Goal: Use online tool/utility: Use online tool/utility

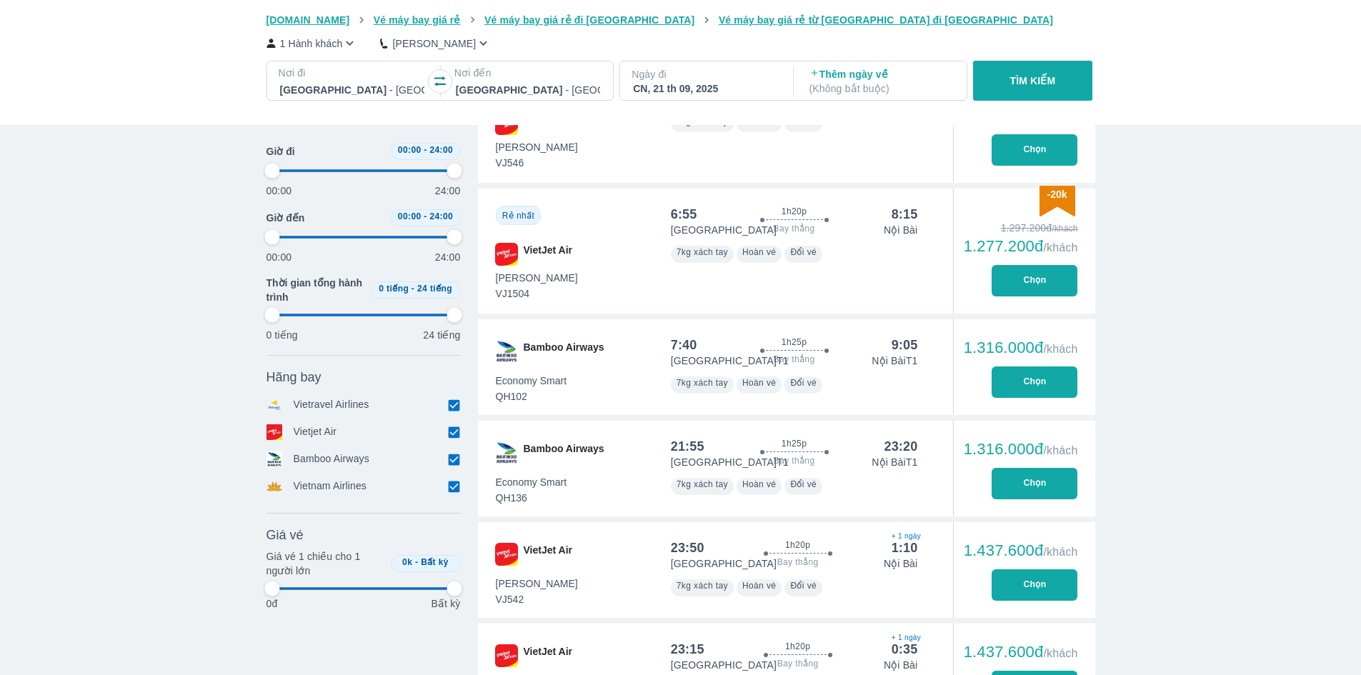
scroll to position [0, 848]
type input "97.9166666666667"
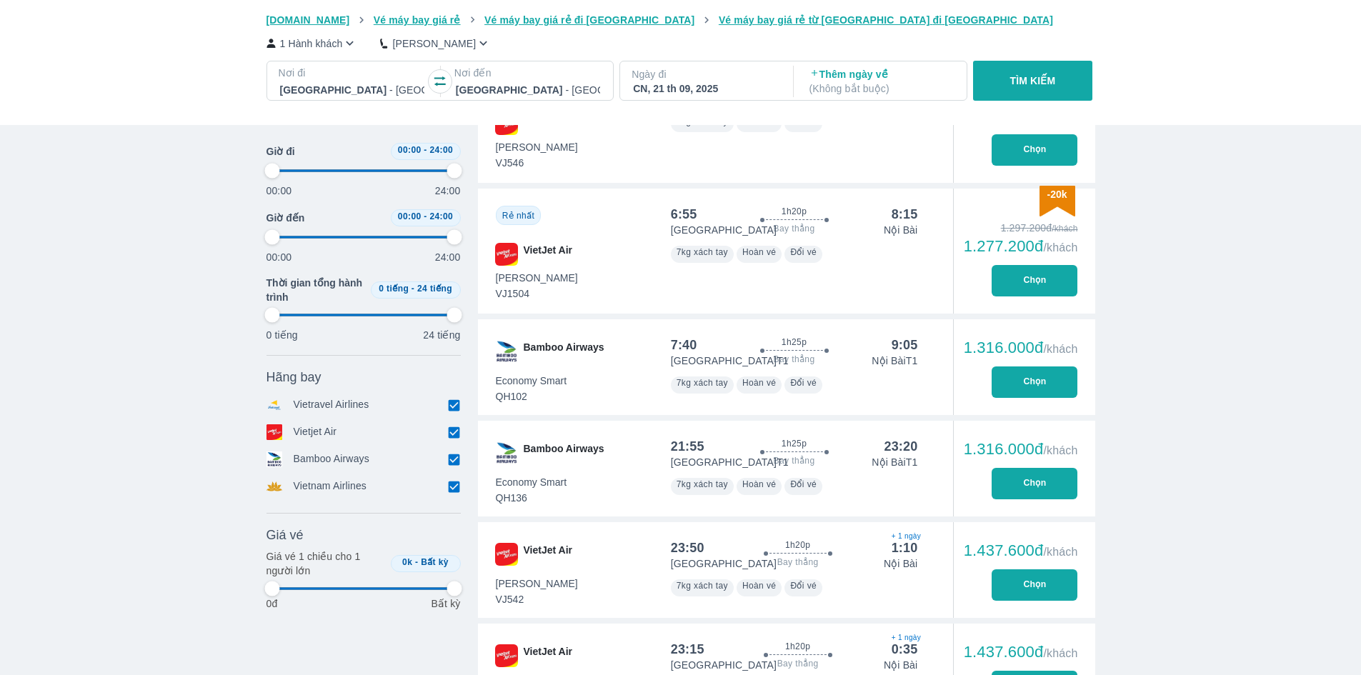
type input "97.9166666666667"
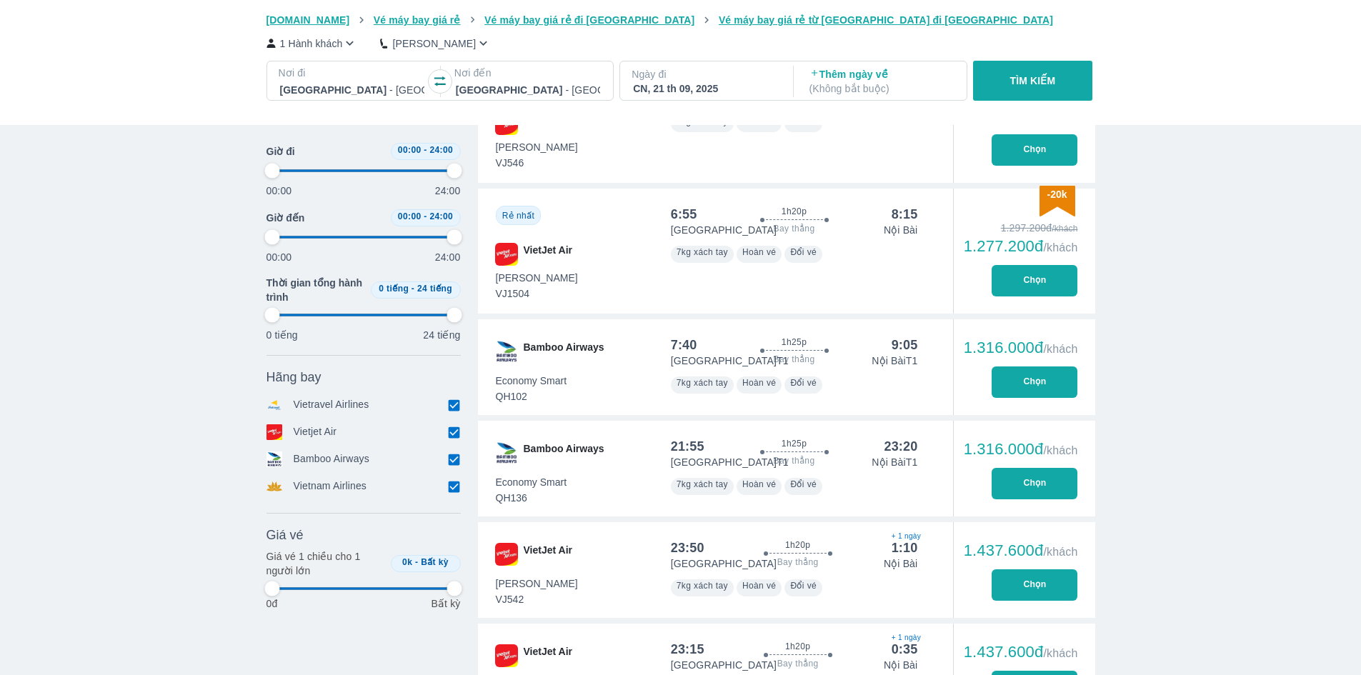
type input "97.9166666666667"
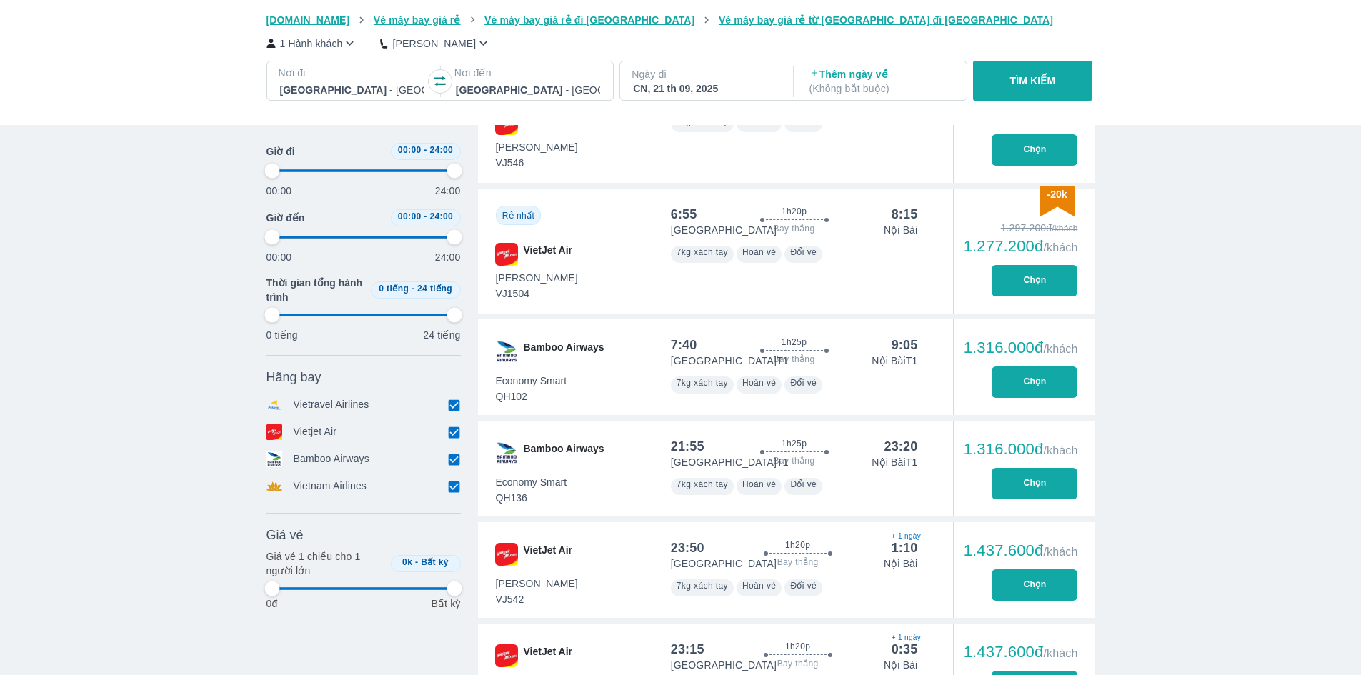
type input "97.9166666666667"
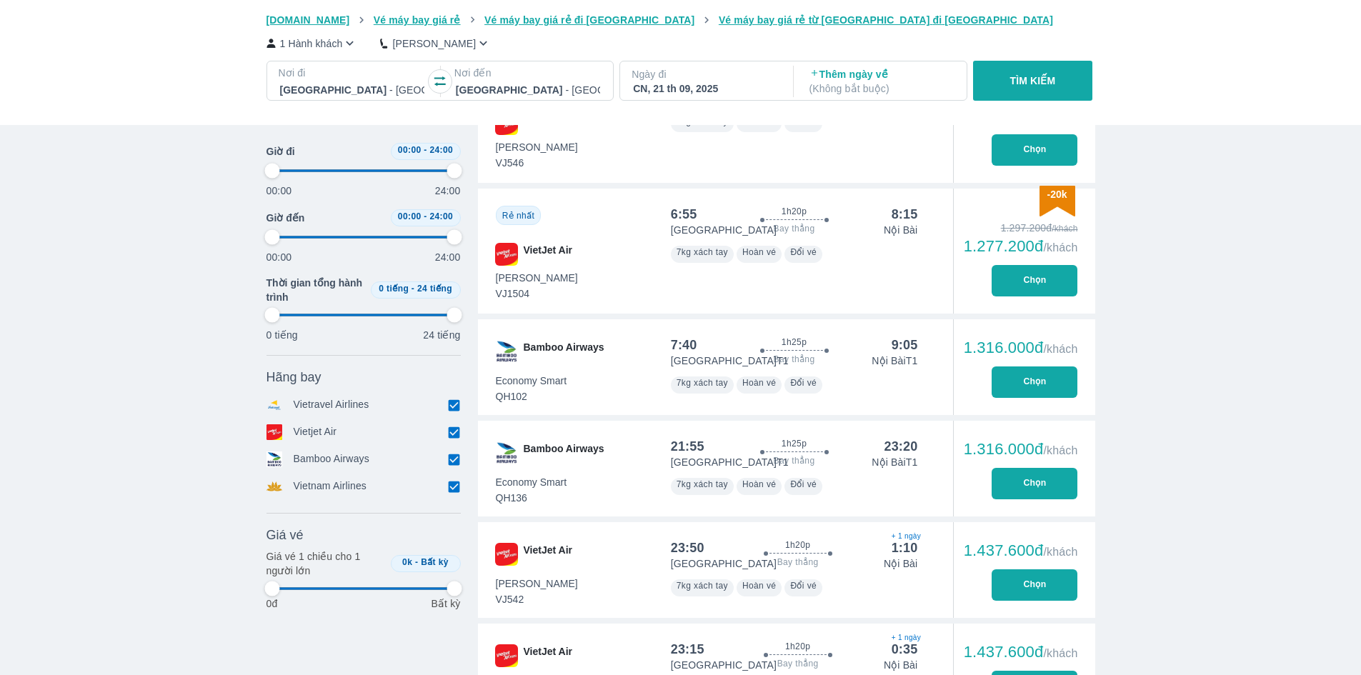
type input "97.9166666666667"
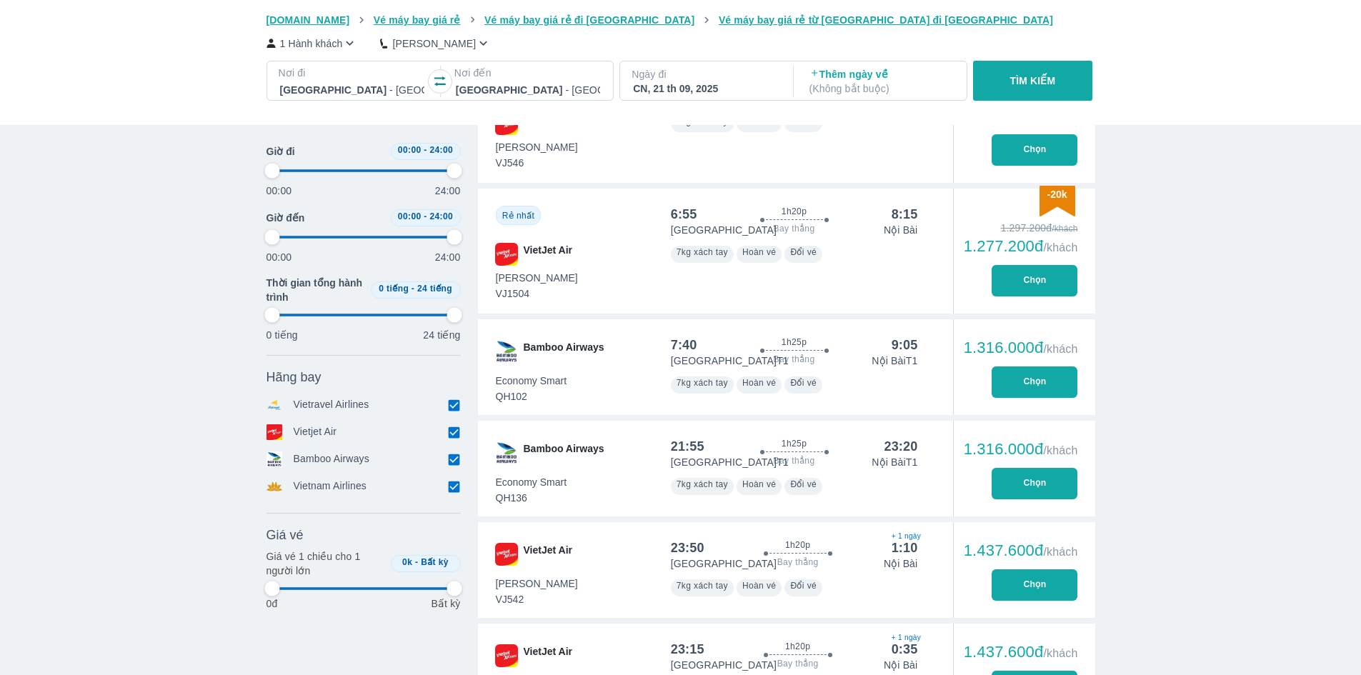
type input "97.9166666666667"
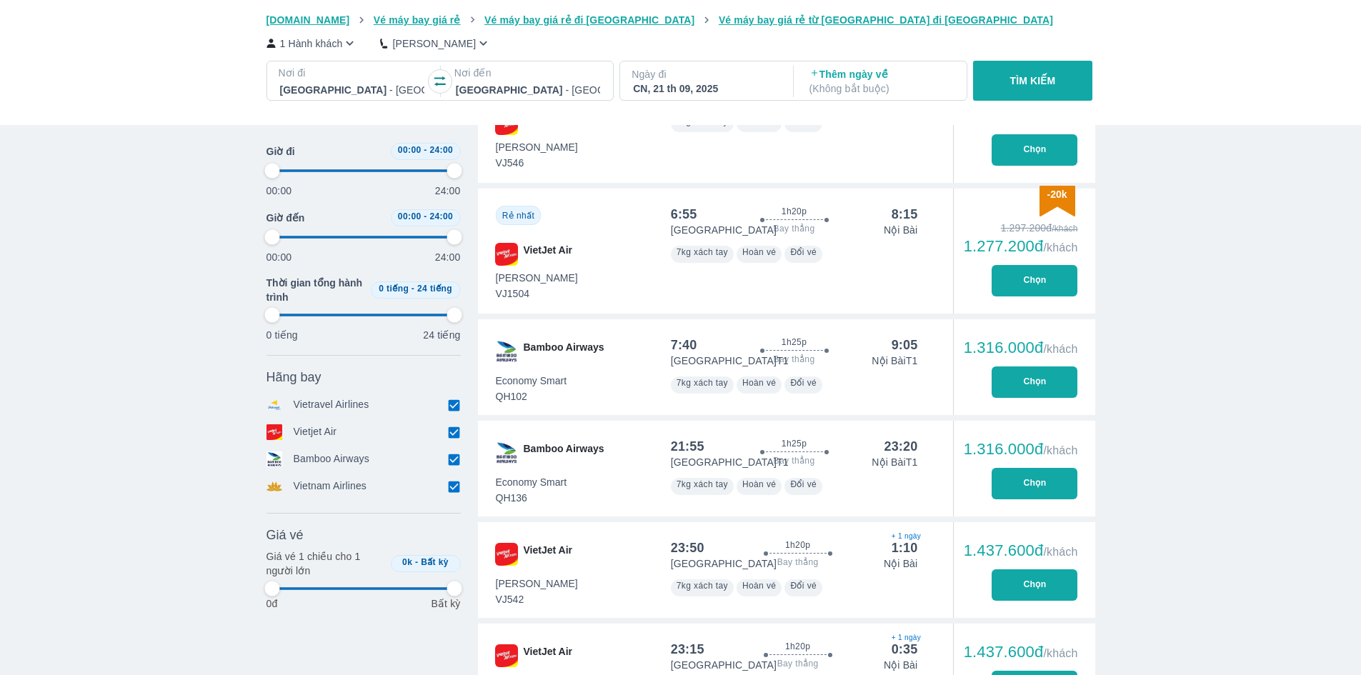
type input "97.9166666666667"
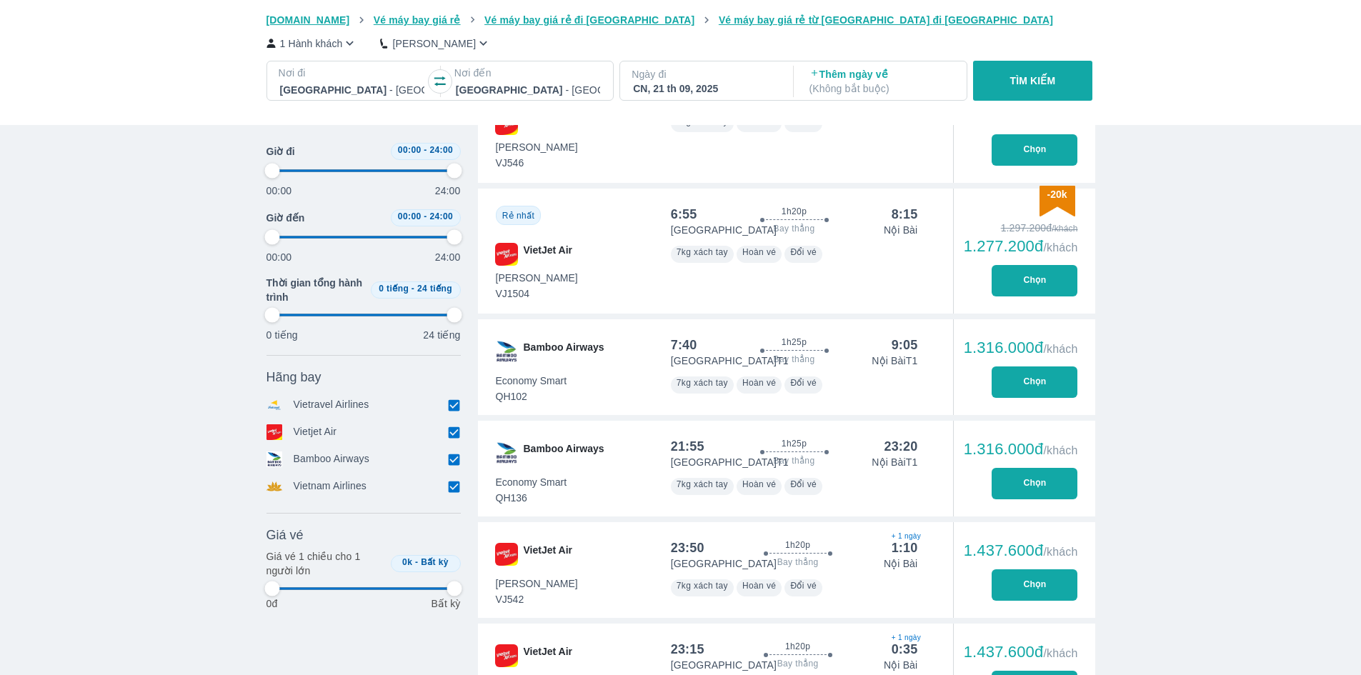
type input "97.9166666666667"
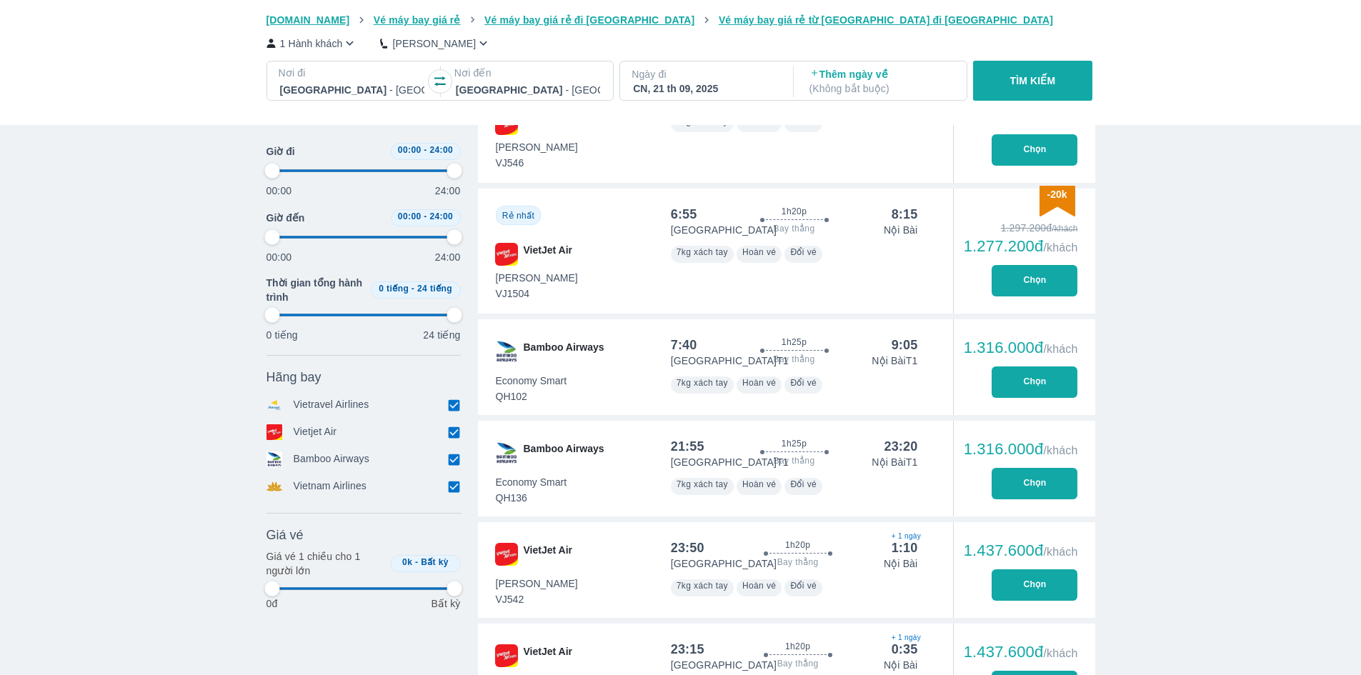
type input "97.9166666666667"
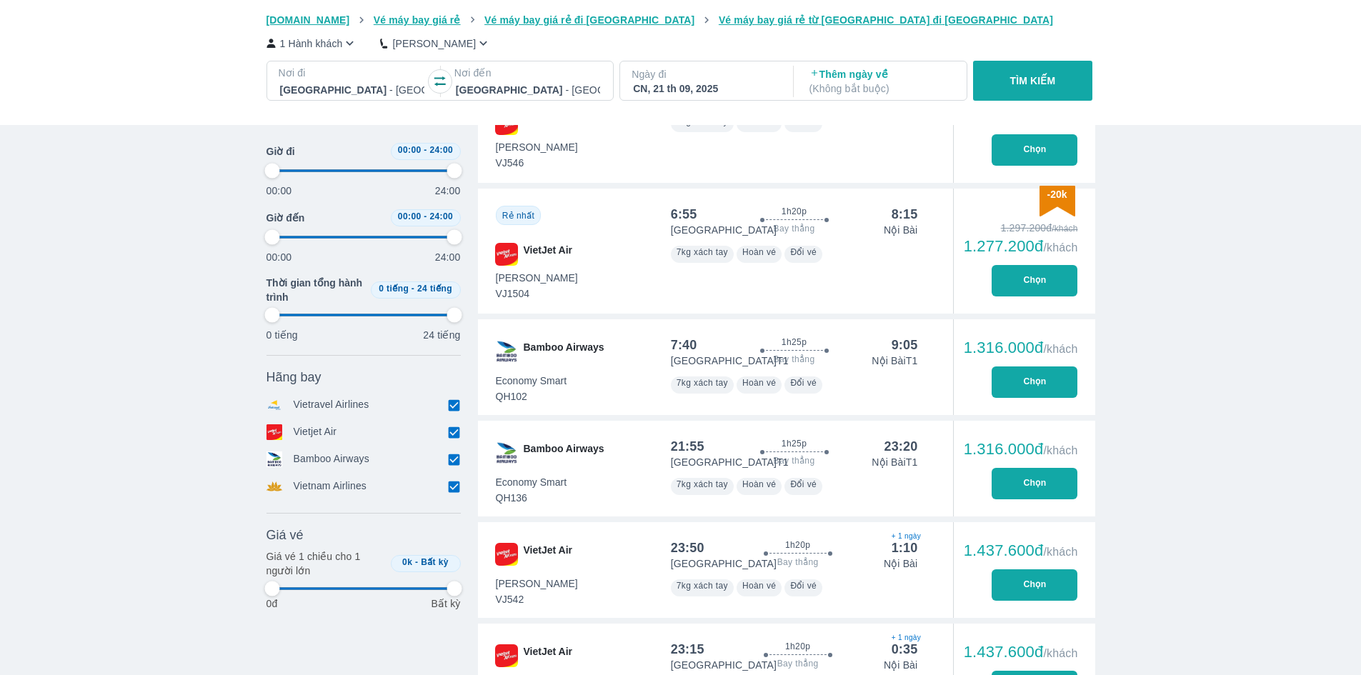
type input "97.9166666666667"
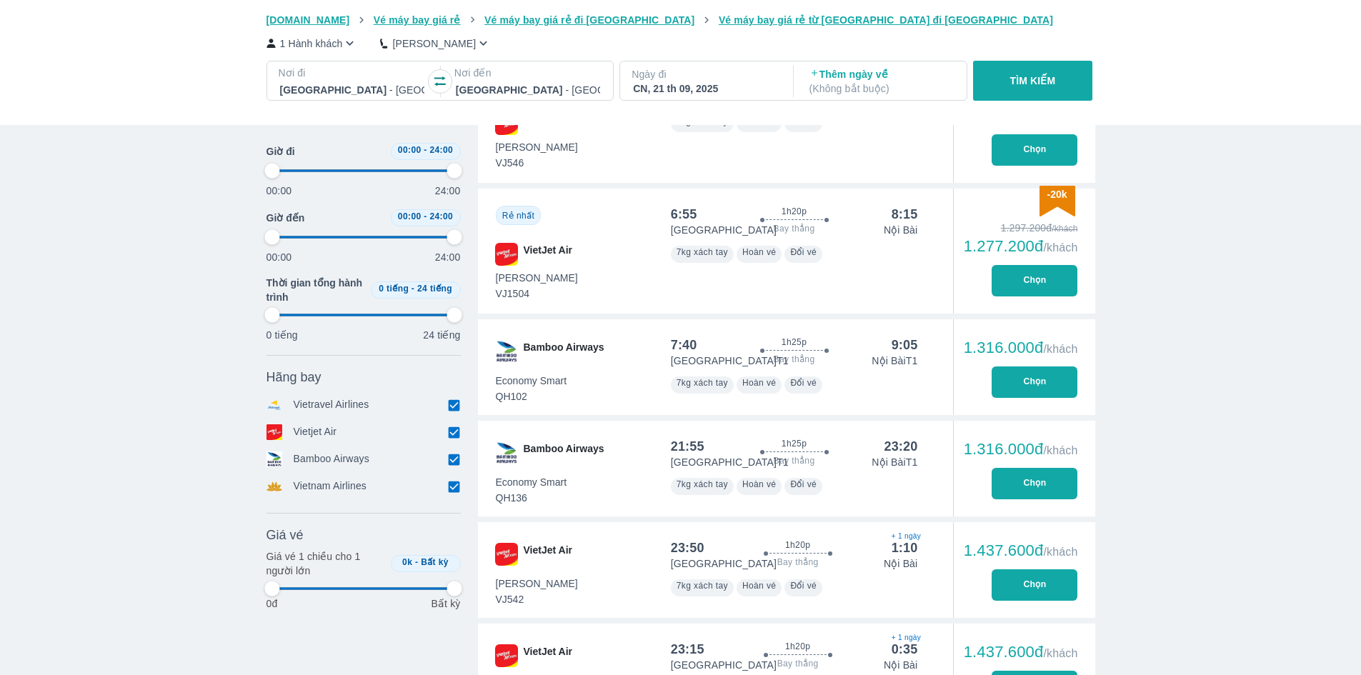
type input "97.9166666666667"
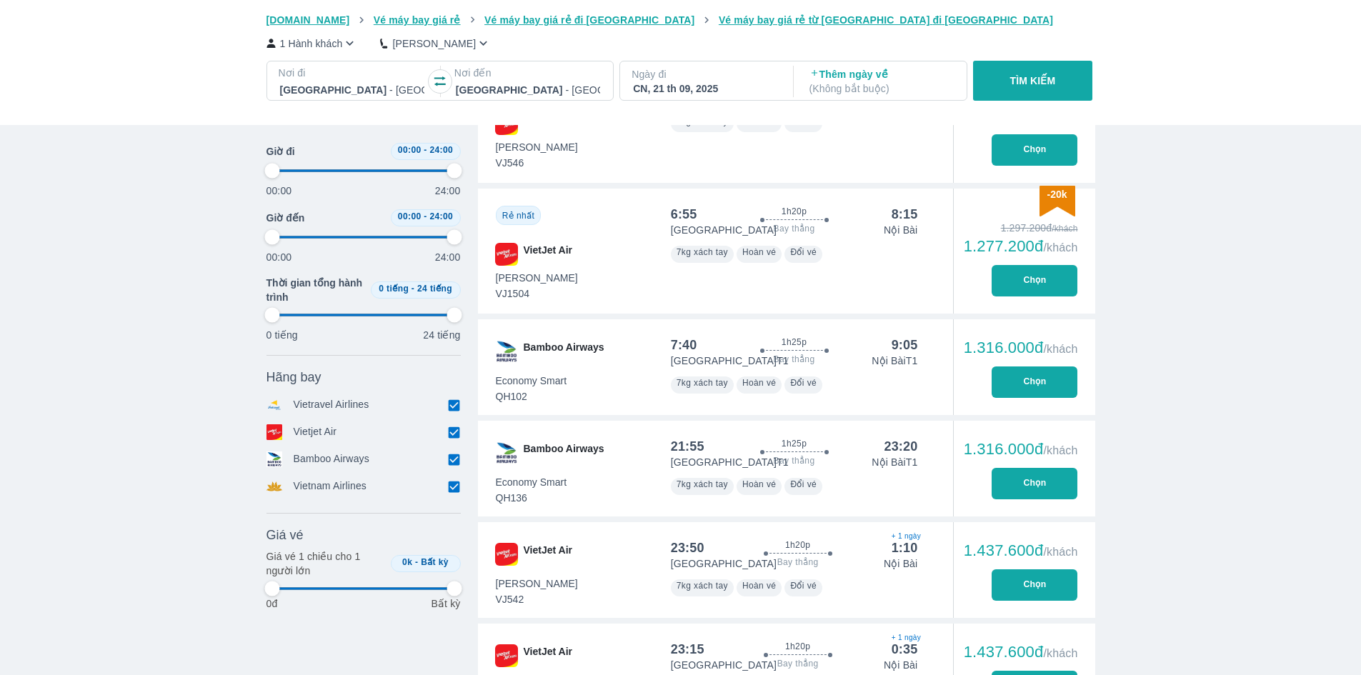
type input "97.9166666666667"
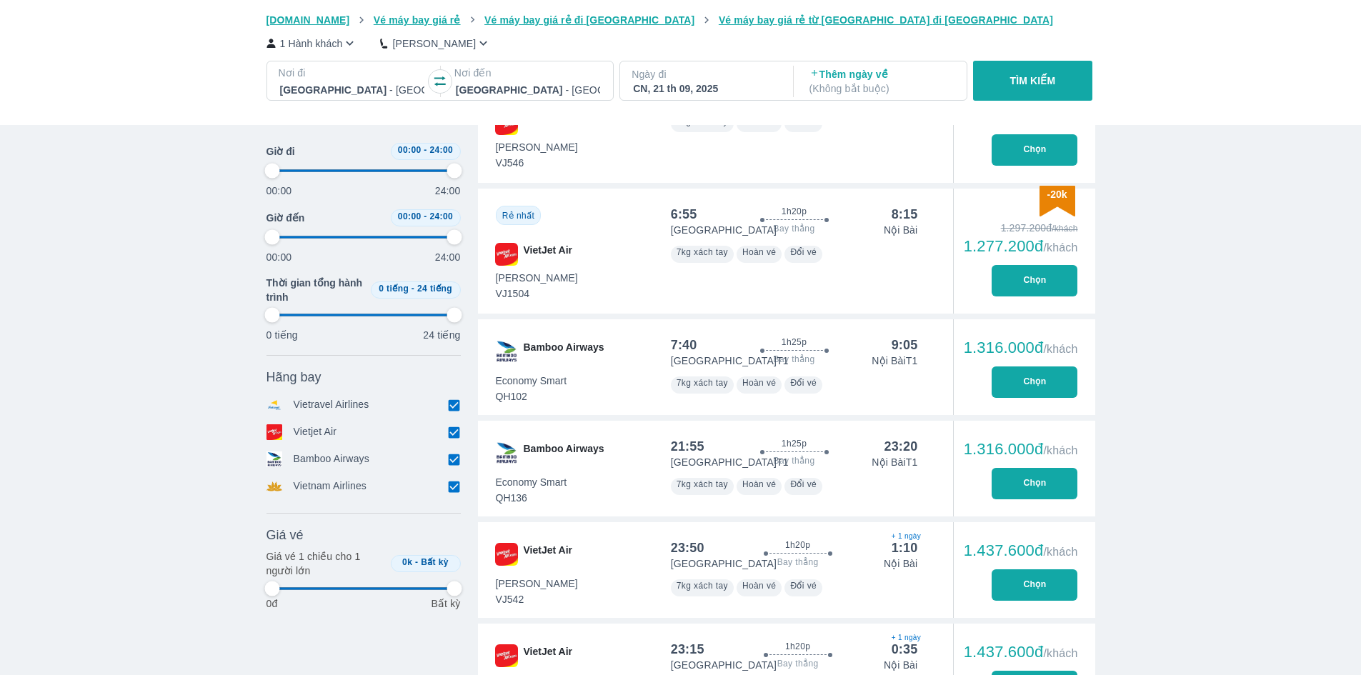
type input "97.9166666666667"
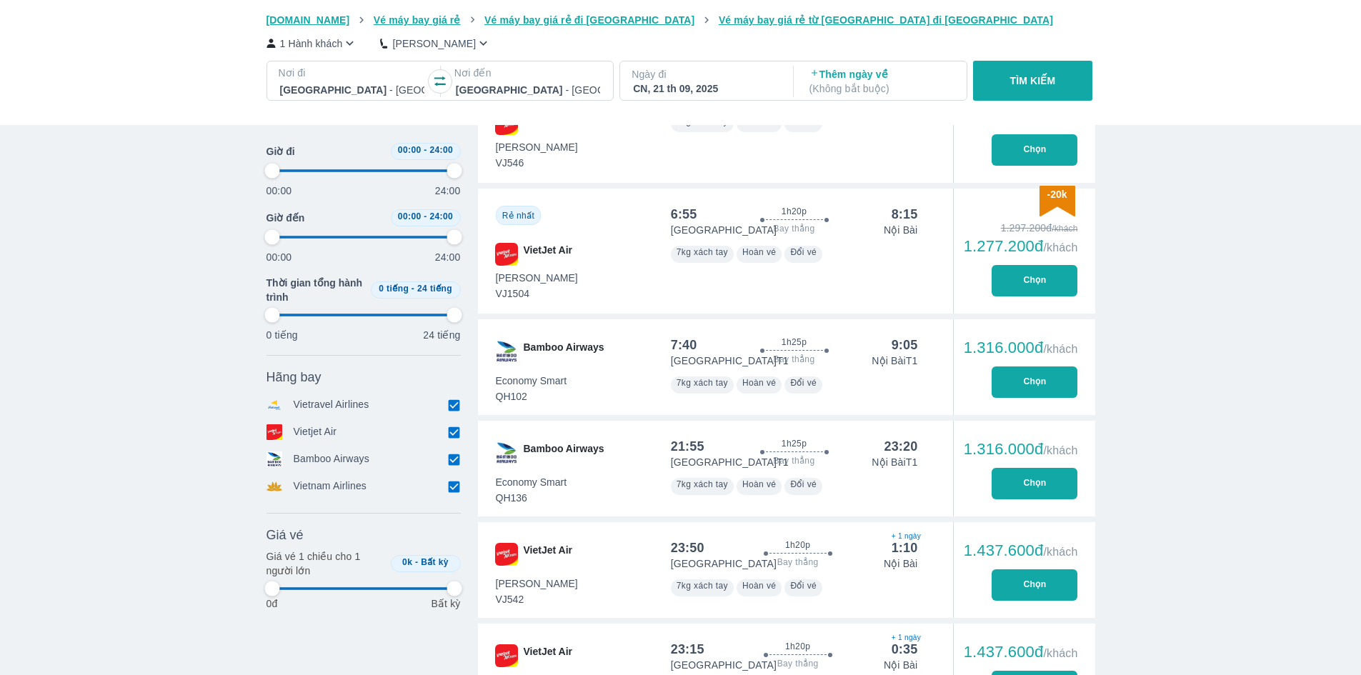
type input "97.9166666666667"
